Goal: Information Seeking & Learning: Check status

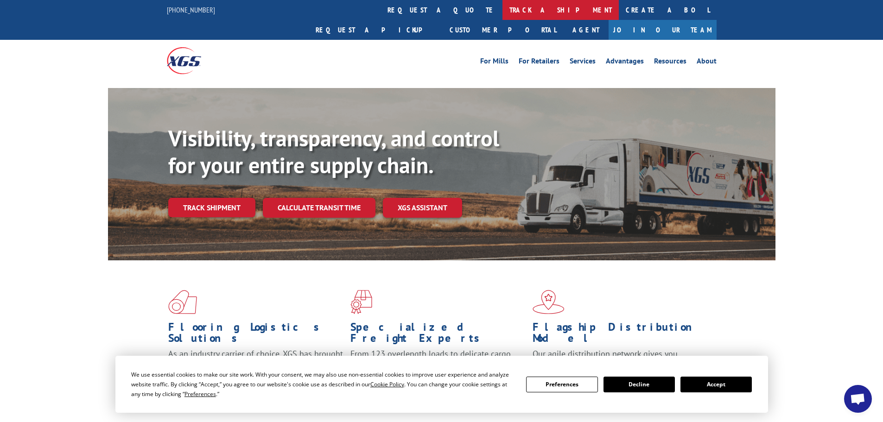
click at [503, 9] on link "track a shipment" at bounding box center [561, 10] width 116 height 20
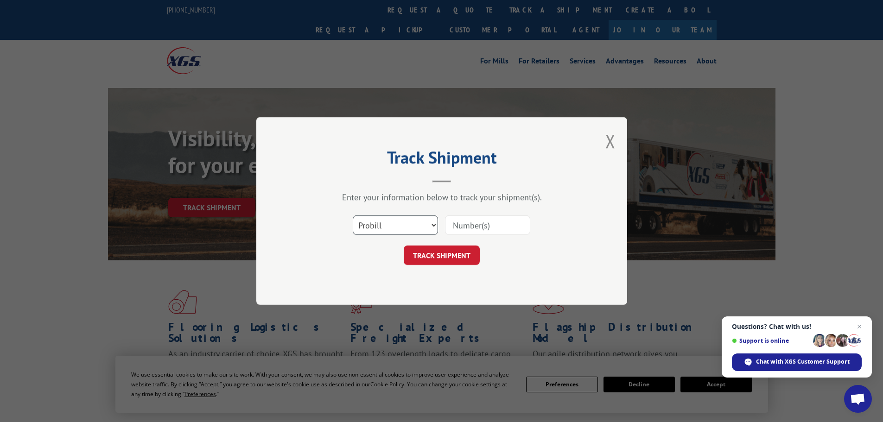
click at [387, 224] on select "Select category... Probill BOL PO" at bounding box center [395, 225] width 85 height 19
select select "po"
click at [353, 216] on select "Select category... Probill BOL PO" at bounding box center [395, 225] width 85 height 19
click at [477, 232] on input at bounding box center [487, 225] width 85 height 19
paste input "05540387"
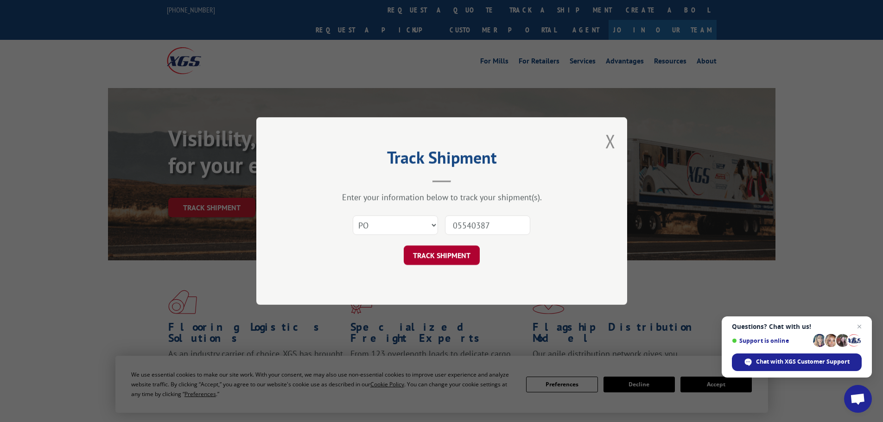
type input "05540387"
click at [427, 260] on button "TRACK SHIPMENT" at bounding box center [442, 255] width 76 height 19
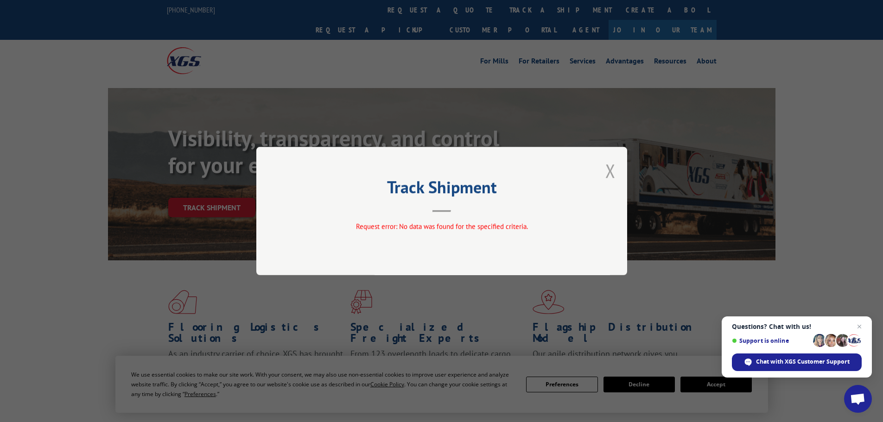
click at [612, 172] on button "Close modal" at bounding box center [611, 171] width 10 height 25
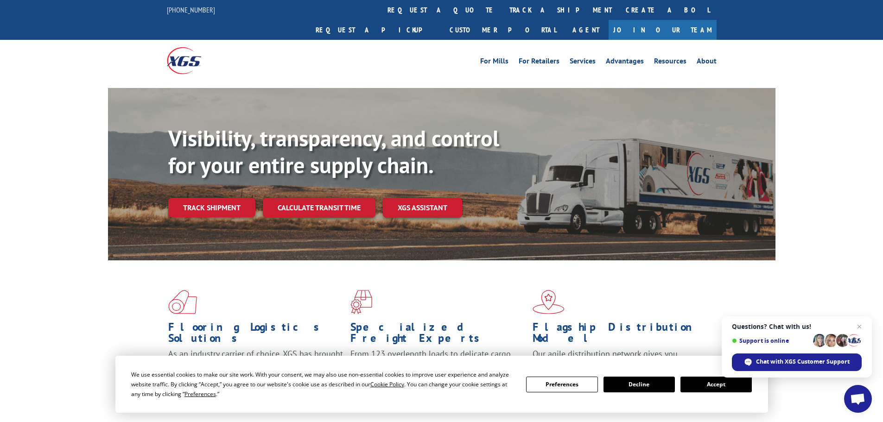
click at [503, 12] on link "track a shipment" at bounding box center [561, 10] width 116 height 20
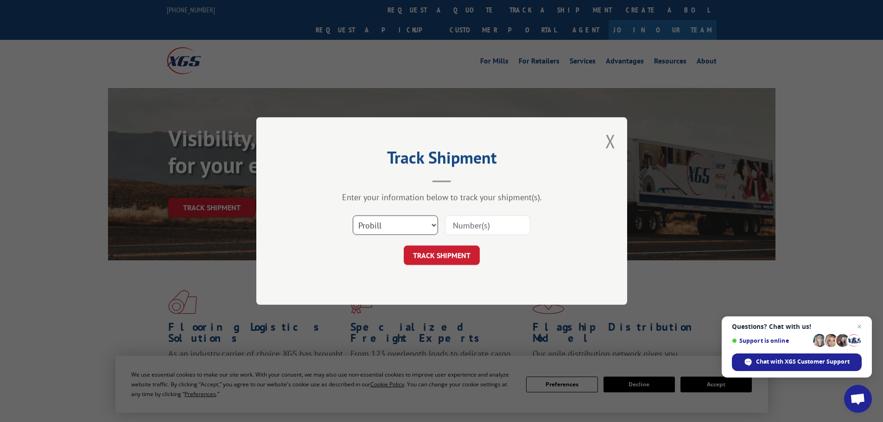
click at [383, 228] on select "Select category... Probill BOL PO" at bounding box center [395, 225] width 85 height 19
select select "po"
click at [353, 216] on select "Select category... Probill BOL PO" at bounding box center [395, 225] width 85 height 19
paste input "05540387"
type input "05540387"
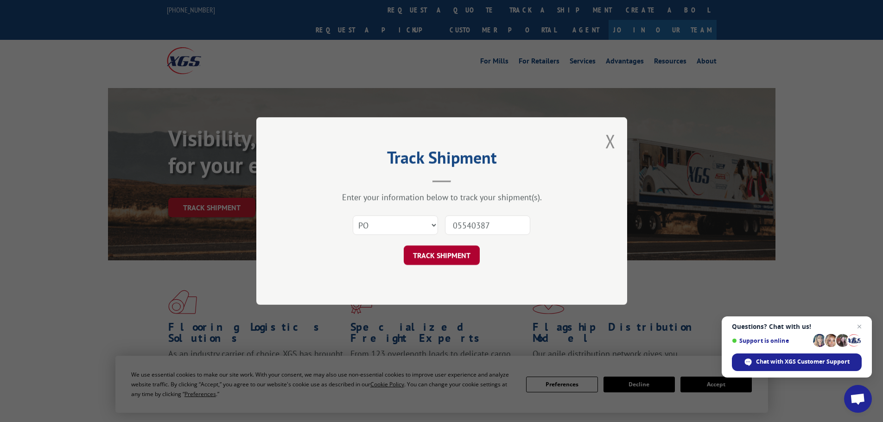
click at [440, 256] on button "TRACK SHIPMENT" at bounding box center [442, 255] width 76 height 19
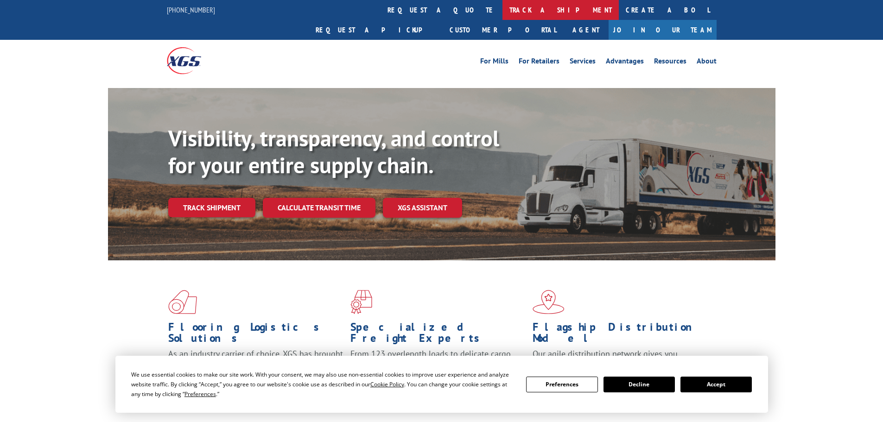
click at [503, 9] on link "track a shipment" at bounding box center [561, 10] width 116 height 20
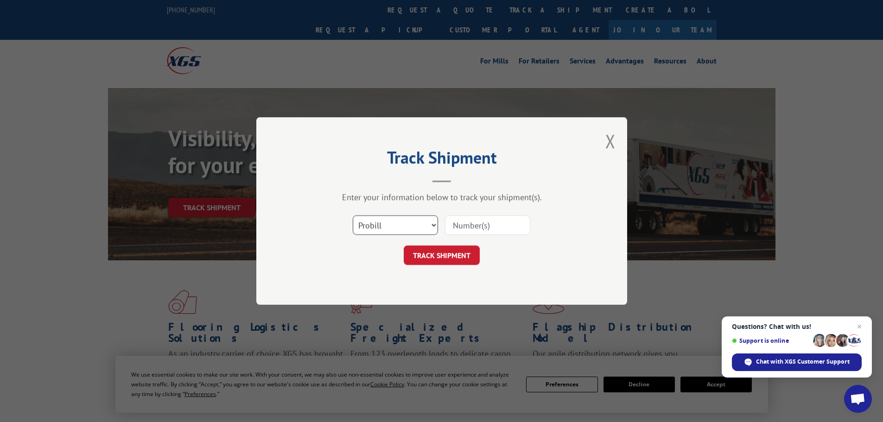
click at [395, 228] on select "Select category... Probill BOL PO" at bounding box center [395, 225] width 85 height 19
select select "po"
click at [353, 216] on select "Select category... Probill BOL PO" at bounding box center [395, 225] width 85 height 19
click at [470, 228] on input at bounding box center [487, 225] width 85 height 19
paste input "05540393"
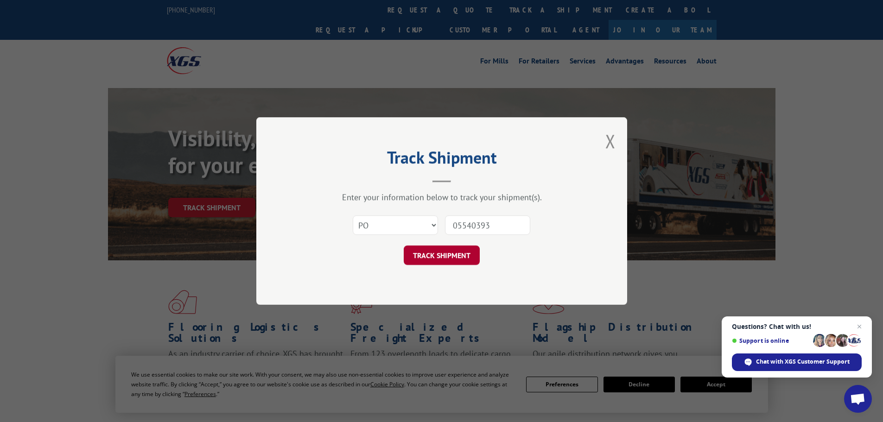
type input "05540393"
click at [422, 259] on button "TRACK SHIPMENT" at bounding box center [442, 255] width 76 height 19
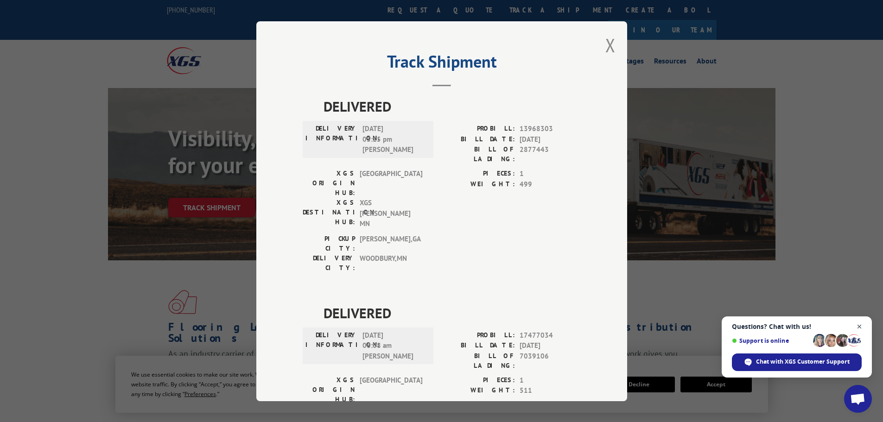
click at [858, 326] on span "Close chat" at bounding box center [860, 327] width 12 height 12
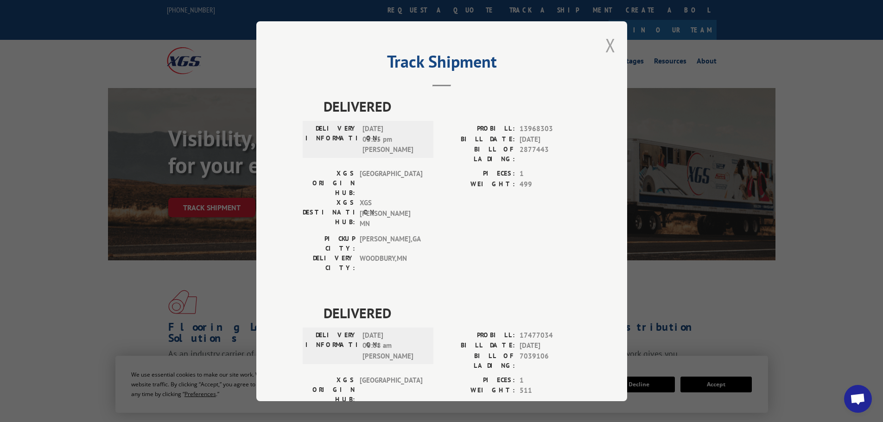
click at [610, 41] on button "Close modal" at bounding box center [611, 45] width 10 height 25
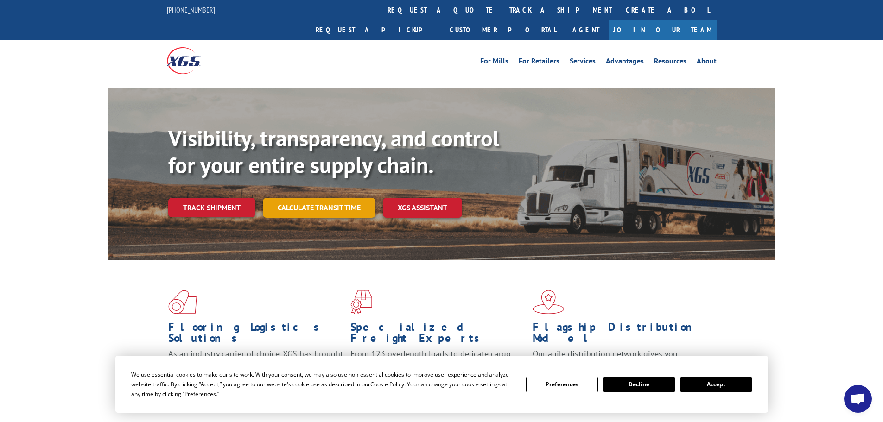
click at [293, 198] on link "Calculate transit time" at bounding box center [319, 208] width 113 height 20
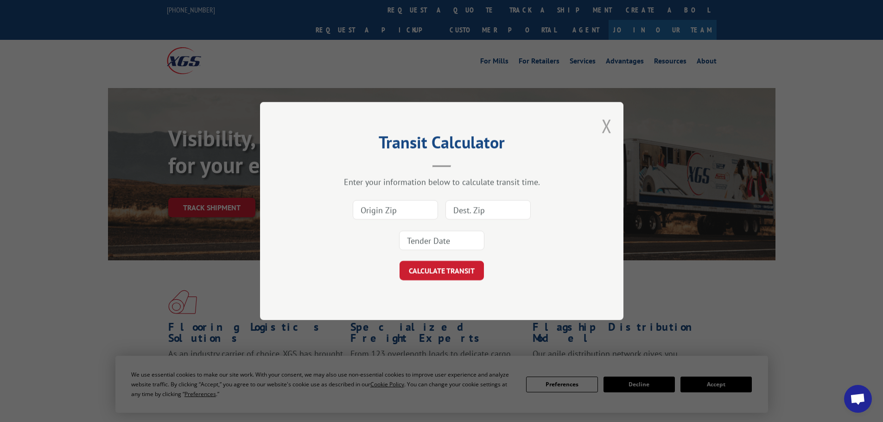
click at [606, 125] on button "Close modal" at bounding box center [607, 126] width 10 height 25
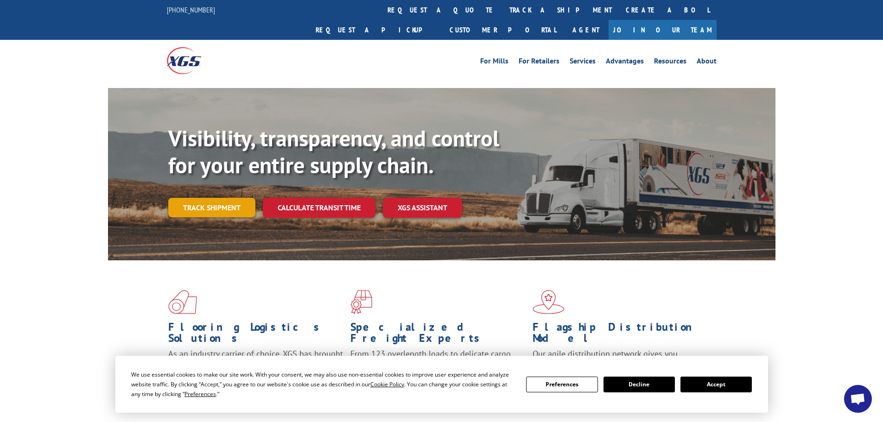
click at [218, 198] on link "Track shipment" at bounding box center [211, 207] width 87 height 19
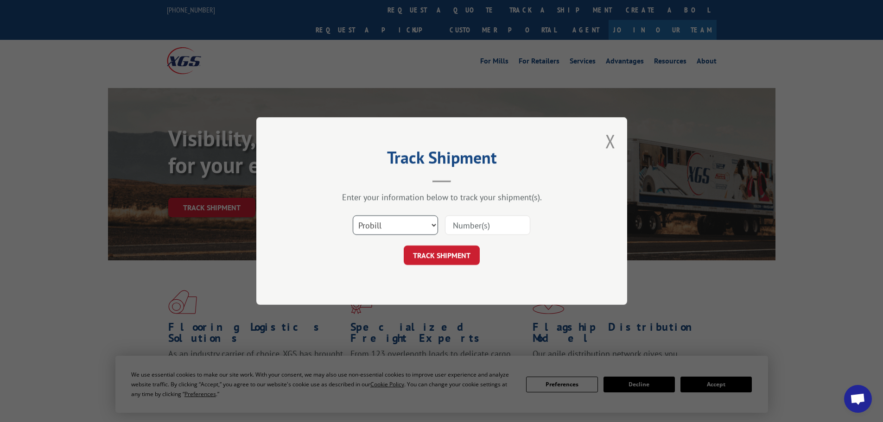
drag, startPoint x: 414, startPoint y: 221, endPoint x: 352, endPoint y: 200, distance: 65.6
click at [414, 221] on select "Select category... Probill BOL PO" at bounding box center [395, 225] width 85 height 19
select select "po"
click at [353, 216] on select "Select category... Probill BOL PO" at bounding box center [395, 225] width 85 height 19
click at [458, 225] on input at bounding box center [487, 225] width 85 height 19
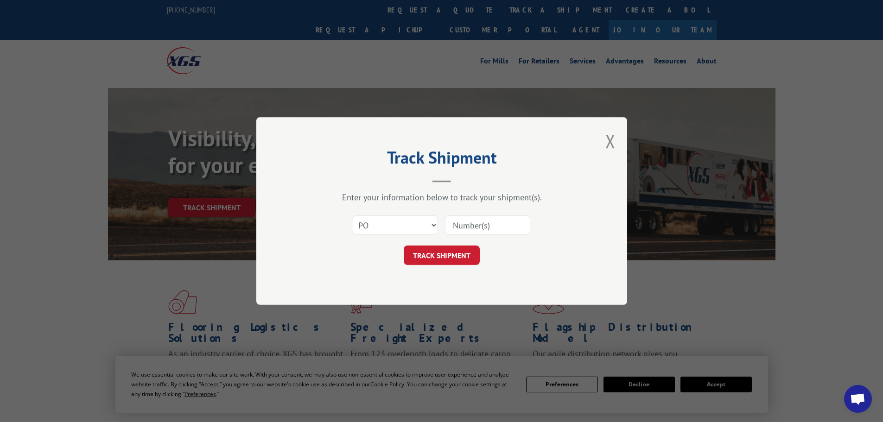
paste input "05540393"
type input "05540393"
click at [433, 256] on button "TRACK SHIPMENT" at bounding box center [442, 255] width 76 height 19
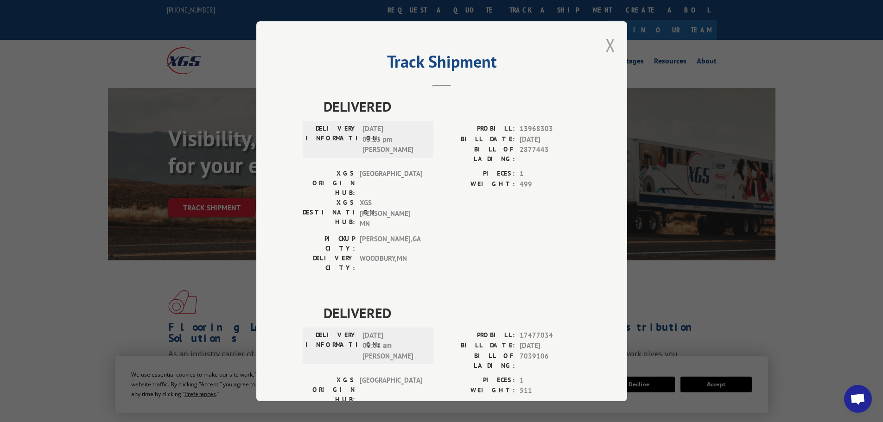
click at [606, 45] on button "Close modal" at bounding box center [611, 45] width 10 height 25
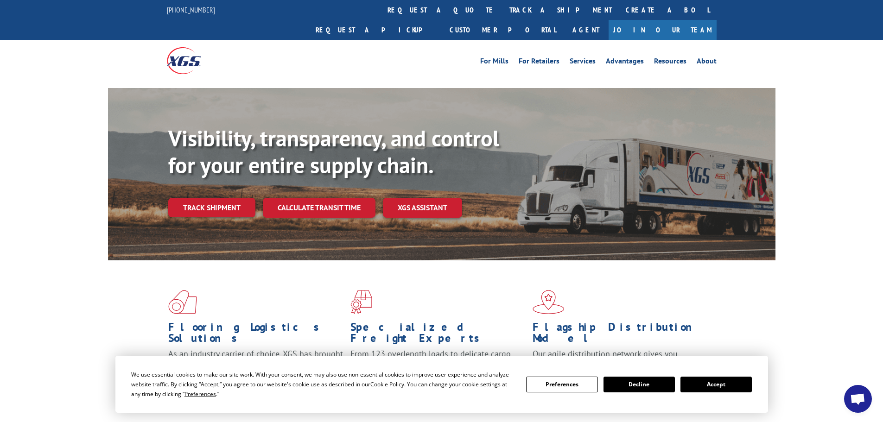
click at [206, 198] on link "Track shipment" at bounding box center [211, 207] width 87 height 19
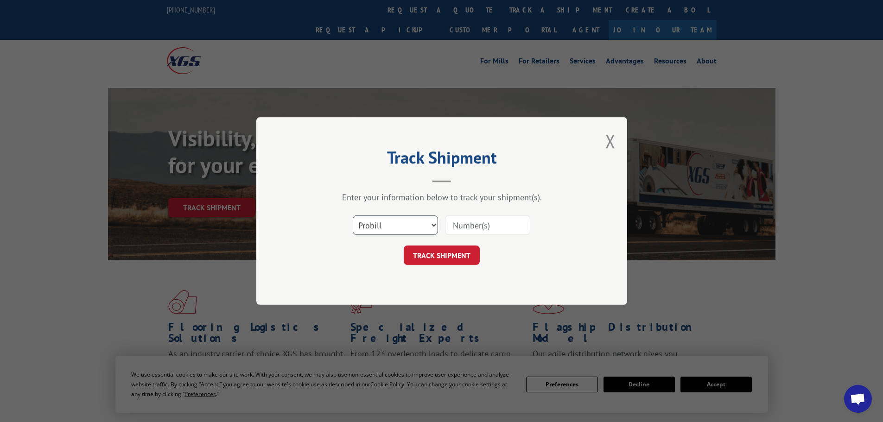
click at [390, 221] on select "Select category... Probill BOL PO" at bounding box center [395, 225] width 85 height 19
select select "po"
click at [353, 216] on select "Select category... Probill BOL PO" at bounding box center [395, 225] width 85 height 19
click at [474, 223] on input at bounding box center [487, 225] width 85 height 19
paste input "05540387"
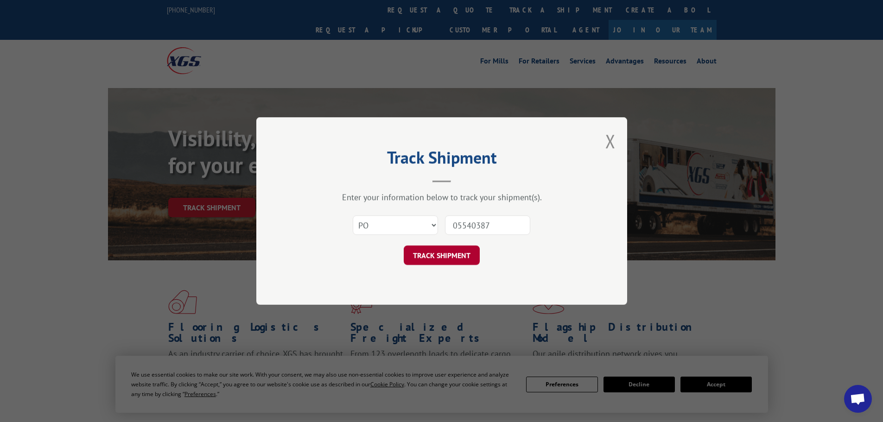
type input "05540387"
click at [447, 261] on button "TRACK SHIPMENT" at bounding box center [442, 255] width 76 height 19
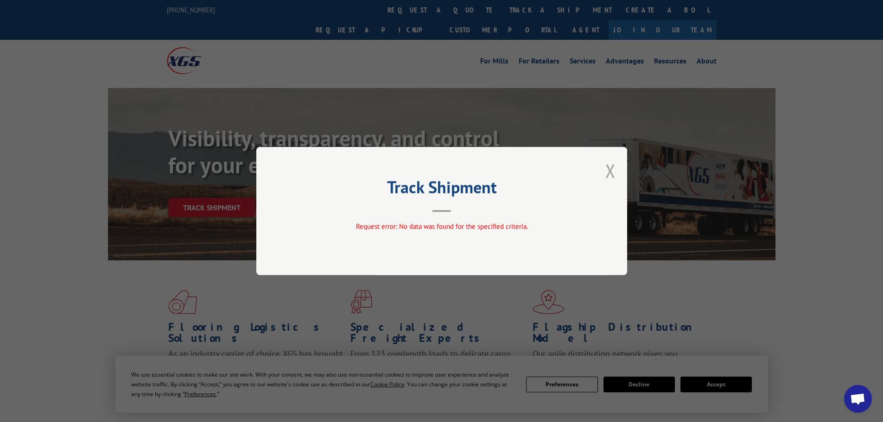
click at [612, 168] on button "Close modal" at bounding box center [611, 171] width 10 height 25
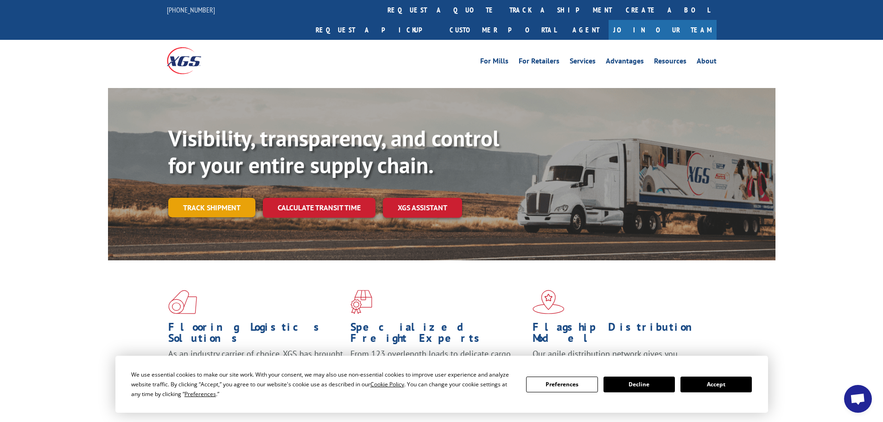
click at [240, 198] on link "Track shipment" at bounding box center [211, 207] width 87 height 19
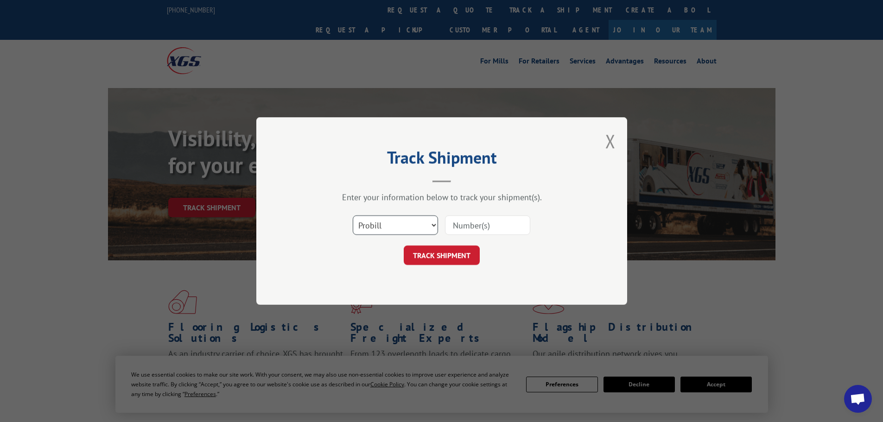
click at [417, 228] on select "Select category... Probill BOL PO" at bounding box center [395, 225] width 85 height 19
select select "po"
click at [353, 216] on select "Select category... Probill BOL PO" at bounding box center [395, 225] width 85 height 19
click at [467, 225] on input at bounding box center [487, 225] width 85 height 19
paste input "05540387"
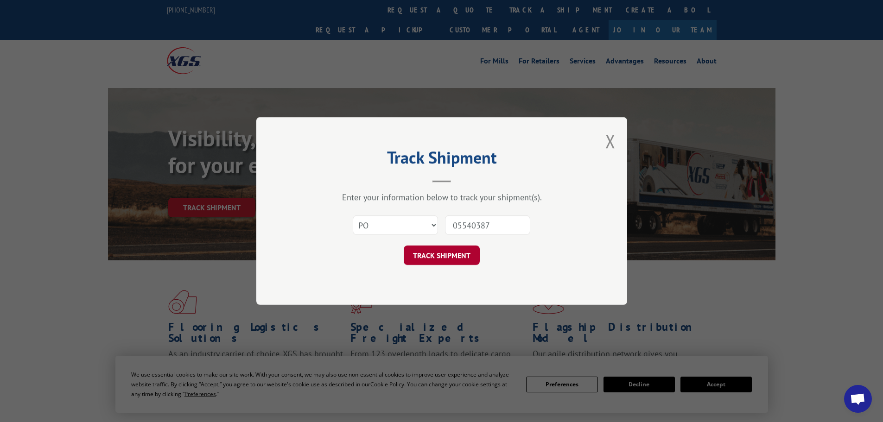
type input "05540387"
drag, startPoint x: 454, startPoint y: 260, endPoint x: 453, endPoint y: 265, distance: 5.6
click at [454, 260] on button "TRACK SHIPMENT" at bounding box center [442, 255] width 76 height 19
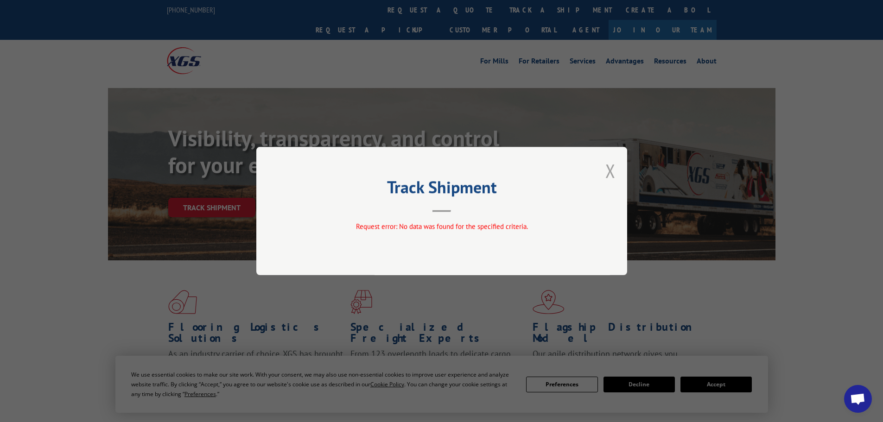
click at [609, 172] on button "Close modal" at bounding box center [611, 171] width 10 height 25
